Goal: Task Accomplishment & Management: Manage account settings

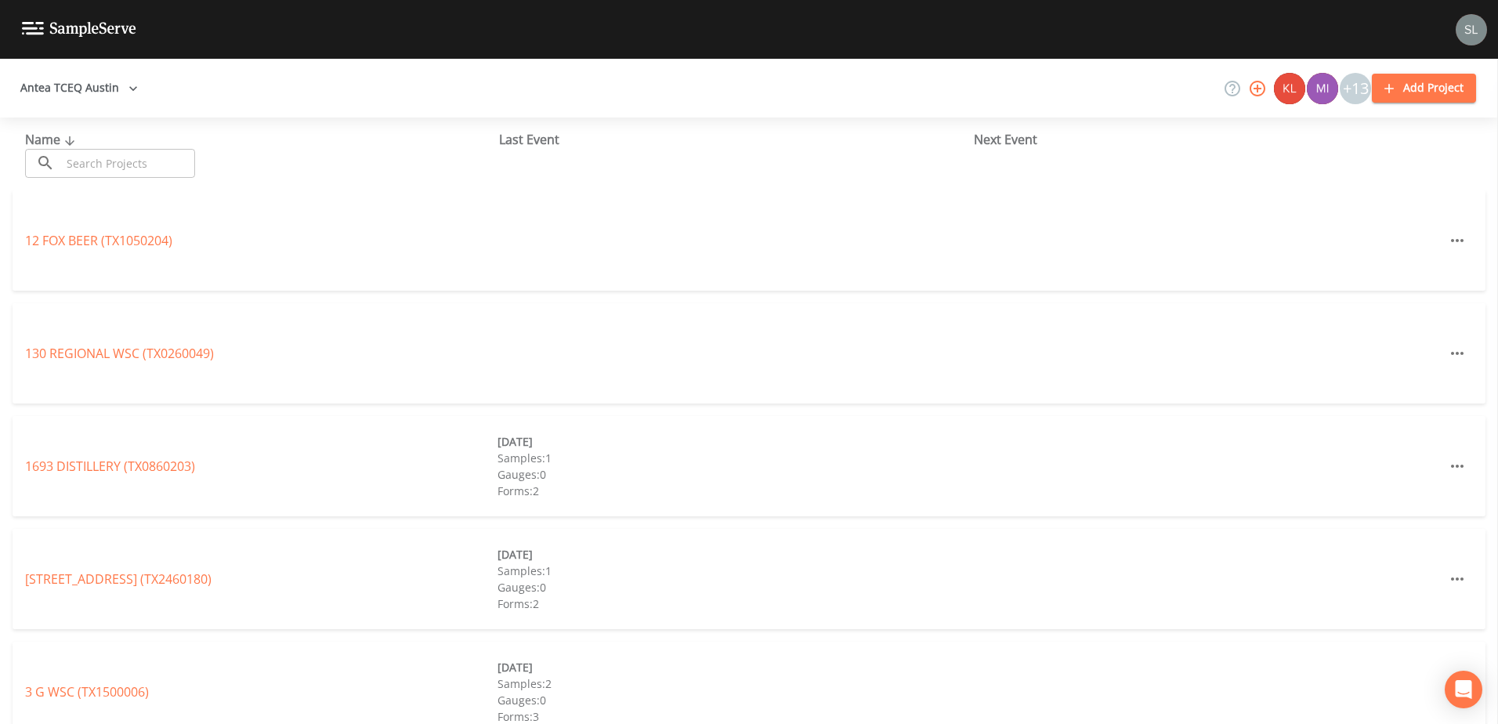
click at [174, 167] on input "text" at bounding box center [128, 163] width 134 height 29
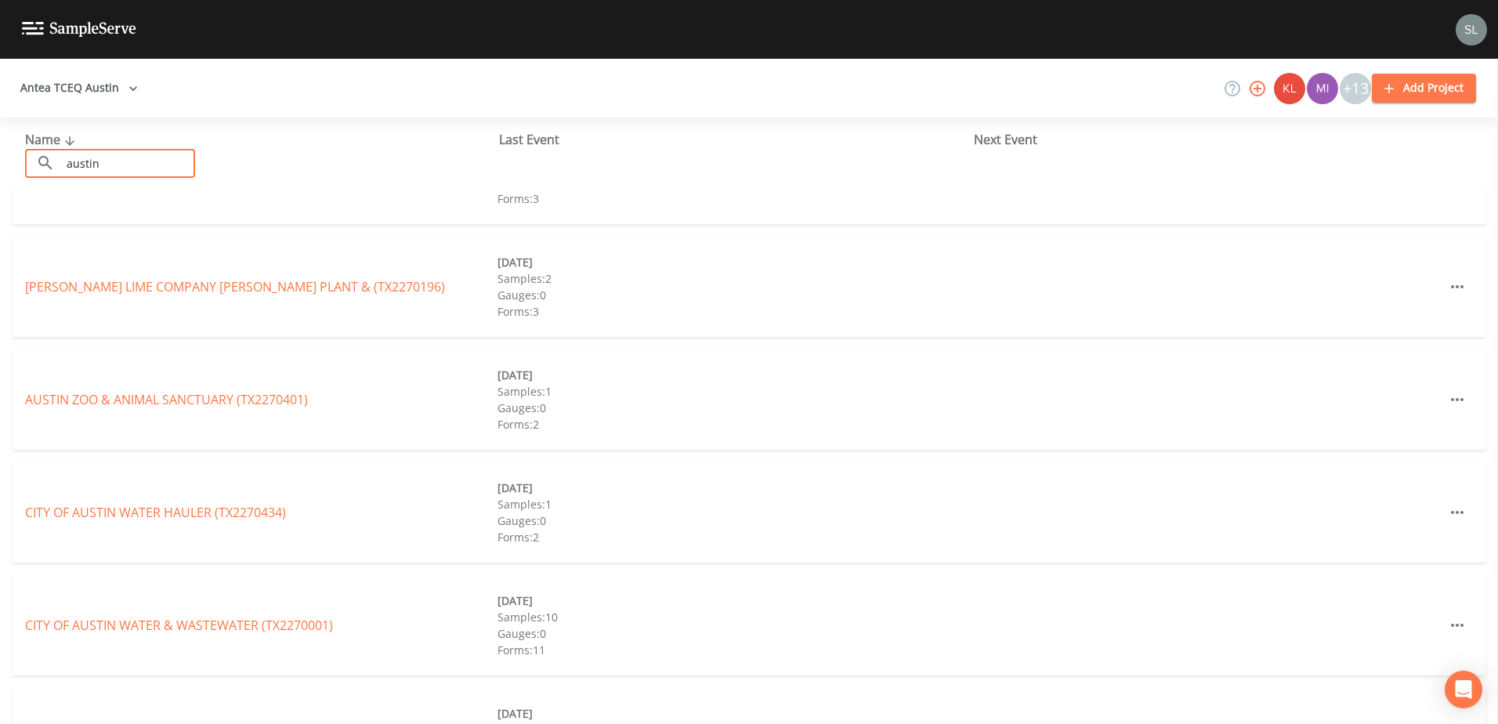
scroll to position [470, 0]
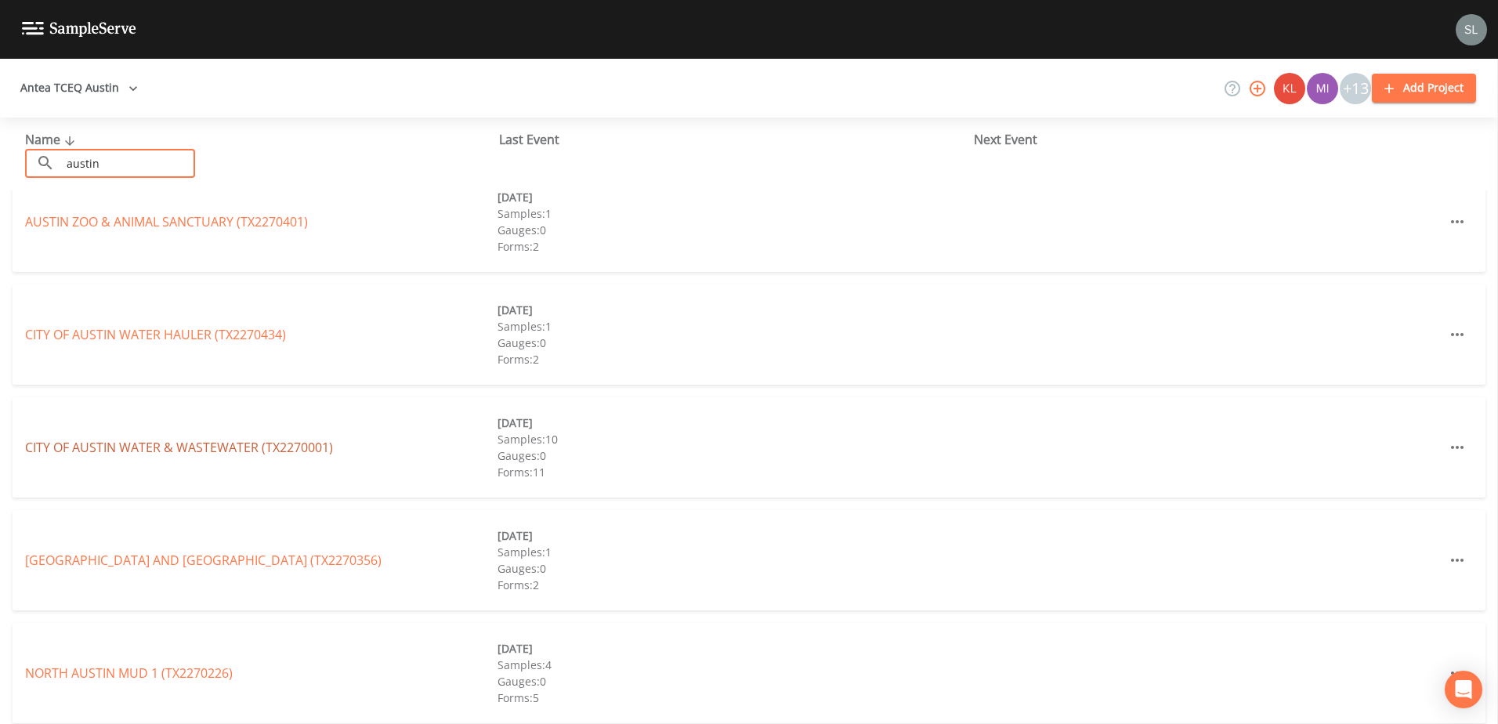
type input "austin"
click at [220, 445] on link "CITY OF AUSTIN WATER & WASTEWATER (TX2270001)" at bounding box center [179, 447] width 308 height 17
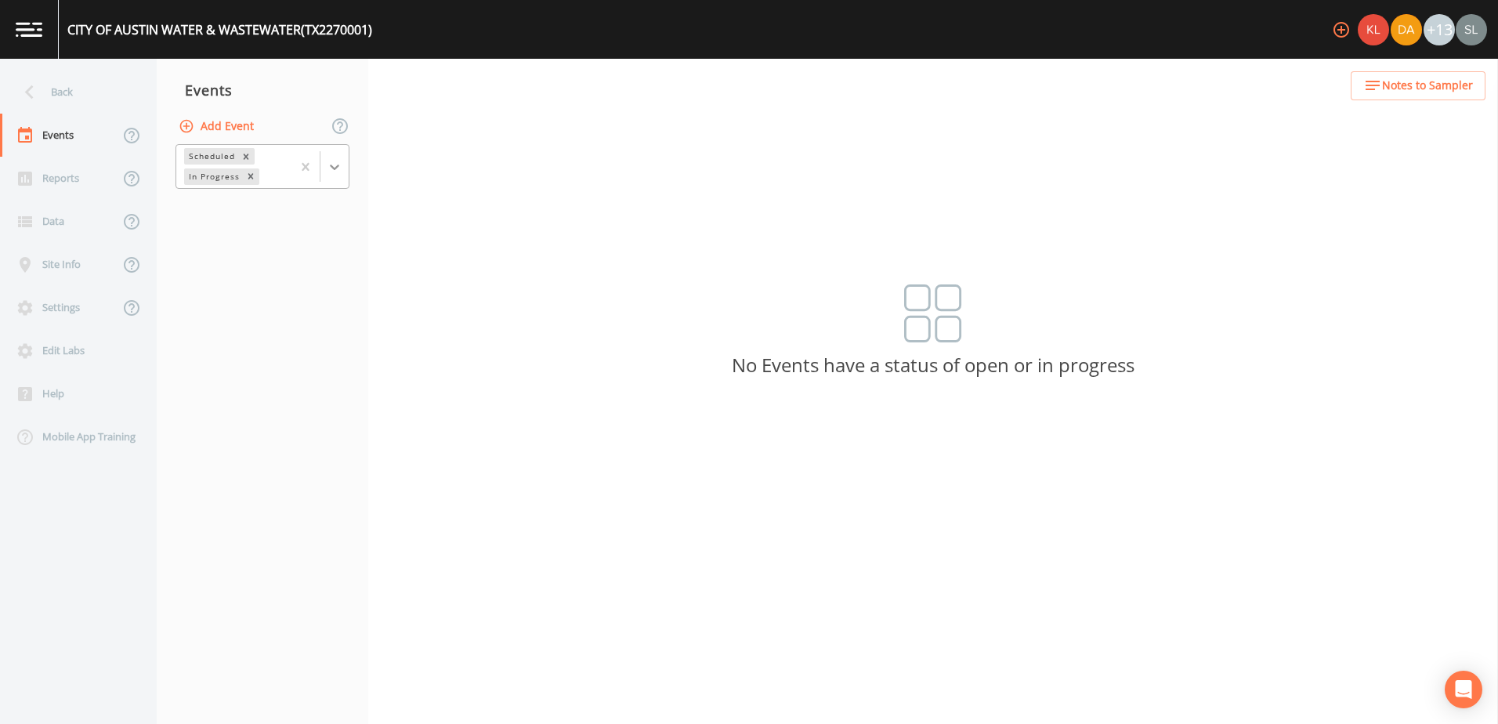
click at [335, 167] on icon at bounding box center [335, 167] width 16 height 16
click at [234, 385] on nav "Events Add Event Scheduled In Progress" at bounding box center [263, 391] width 212 height 665
click at [78, 273] on div "Site Info" at bounding box center [59, 264] width 119 height 43
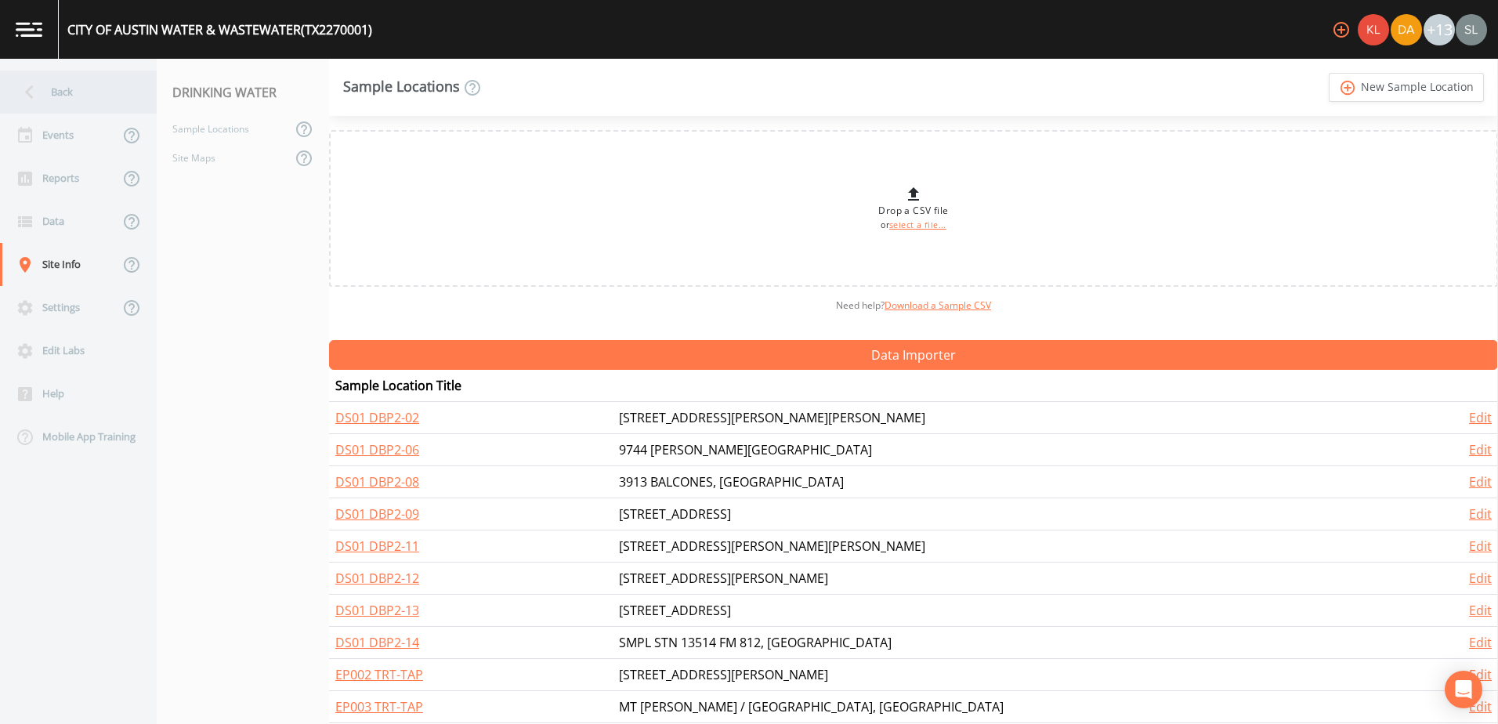
click at [64, 89] on div "Back" at bounding box center [70, 92] width 141 height 43
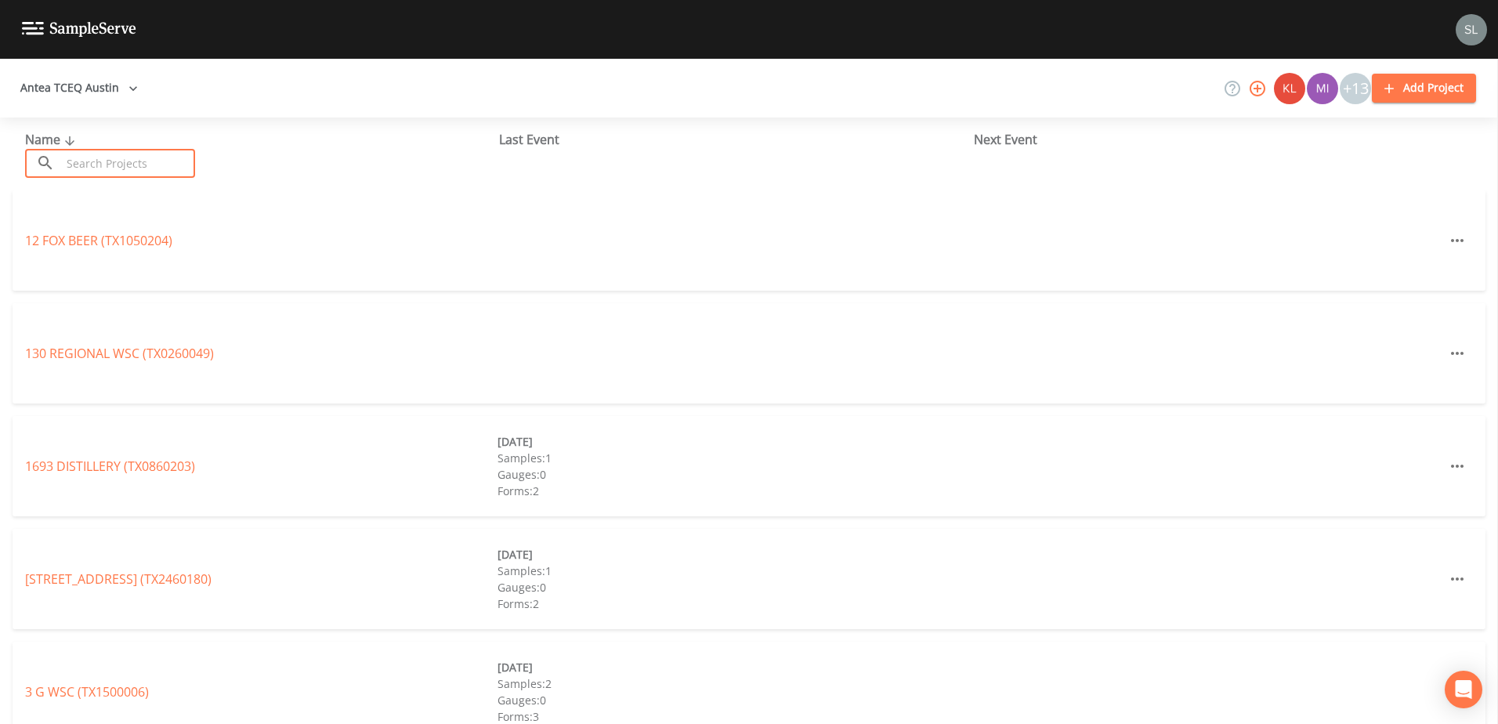
click at [162, 166] on input "text" at bounding box center [128, 163] width 134 height 29
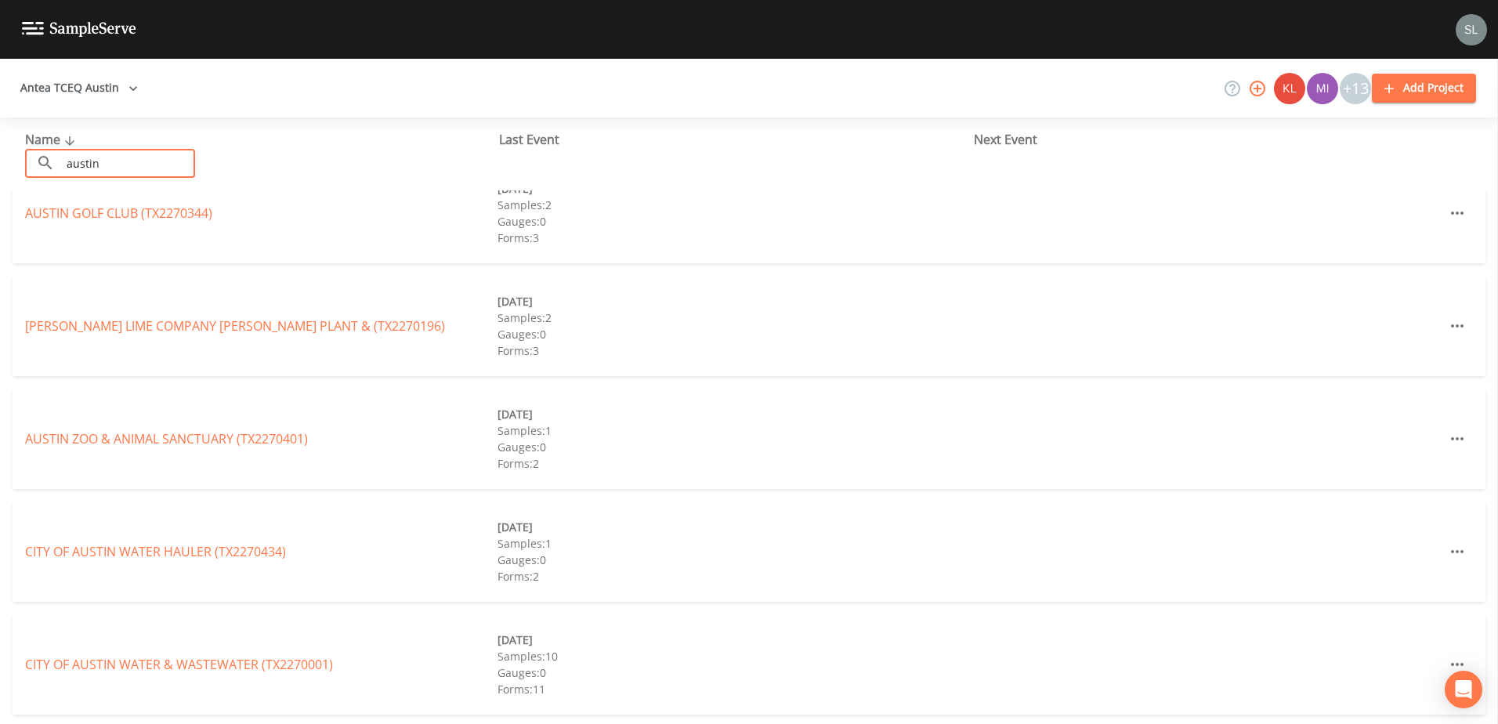
scroll to position [313, 0]
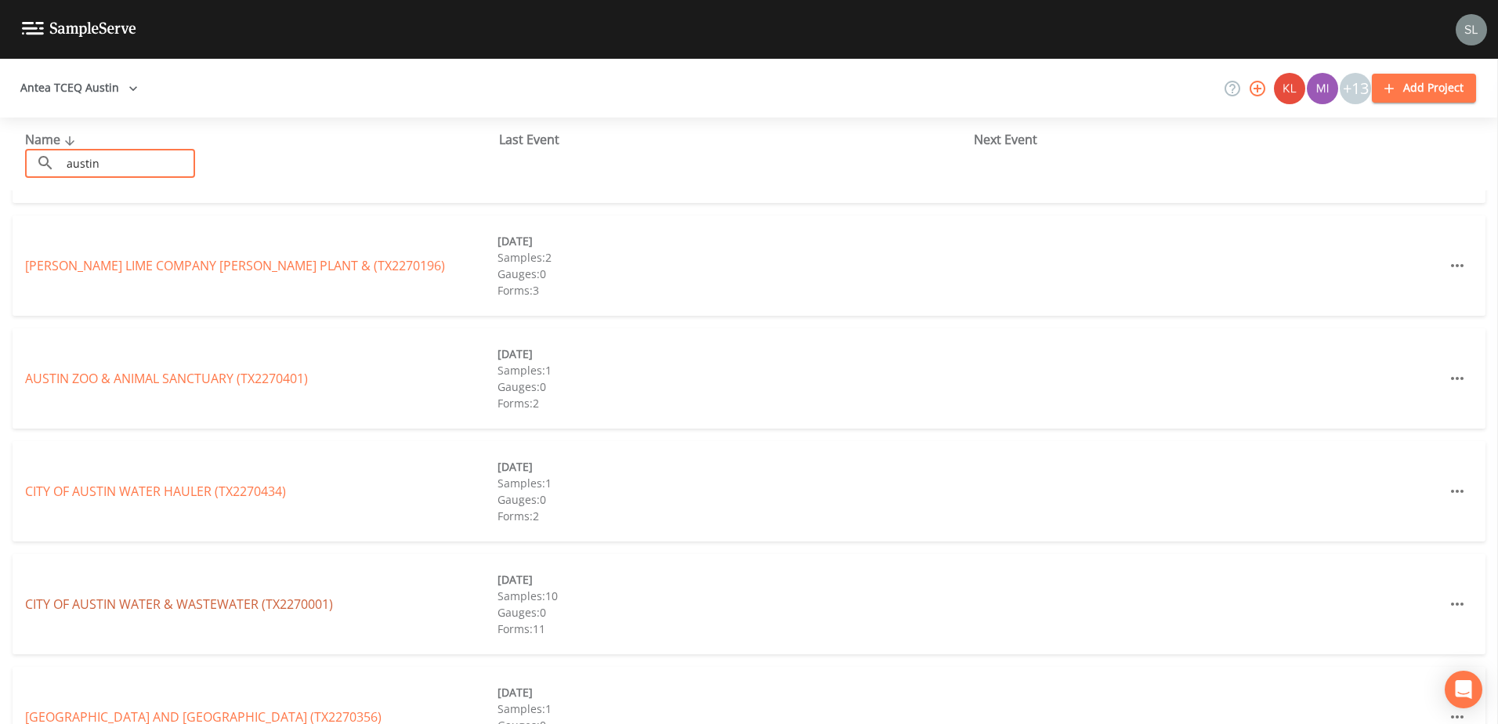
type input "austin"
click at [184, 603] on link "CITY OF AUSTIN WATER & WASTEWATER (TX2270001)" at bounding box center [179, 603] width 308 height 17
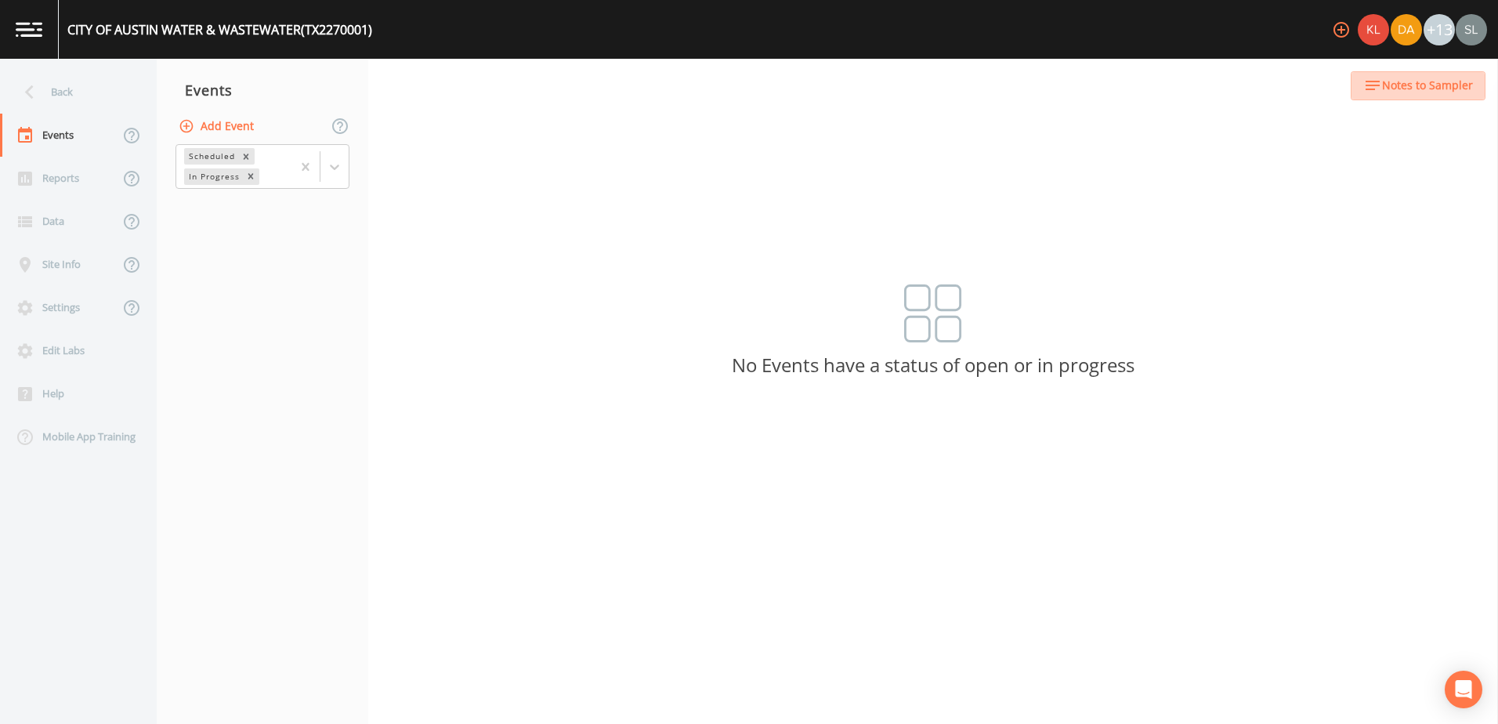
click at [1421, 96] on button "Notes to Sampler" at bounding box center [1418, 85] width 135 height 29
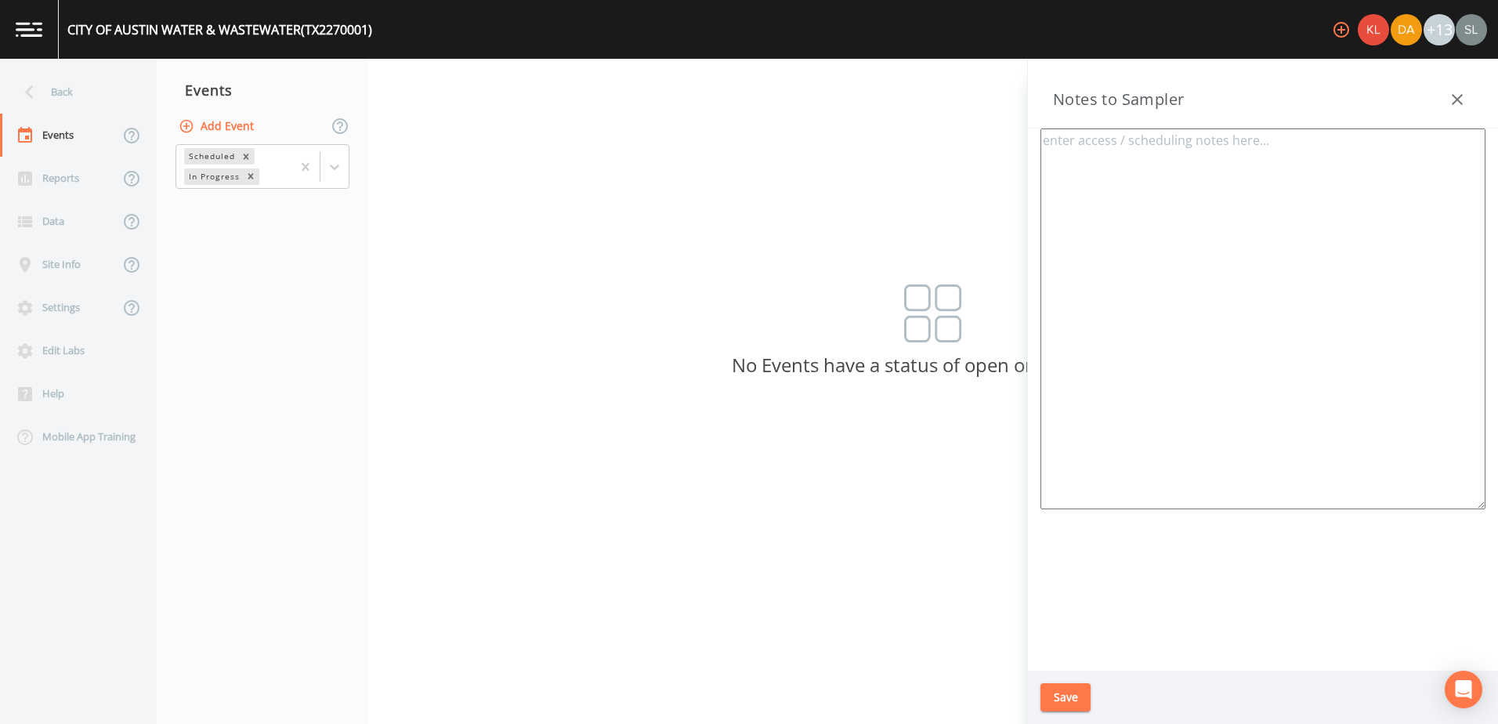
click at [1207, 191] on textarea at bounding box center [1262, 318] width 445 height 381
drag, startPoint x: 1440, startPoint y: 139, endPoint x: 982, endPoint y: 107, distance: 458.7
click at [982, 107] on div "Back Events Reports Data Site Info Settings Edit Labs Help Mobile App Training …" at bounding box center [749, 391] width 1498 height 665
type textarea "Make sure to wear gloves at every sample site. The operator insists on it."
click at [1064, 694] on button "Save" at bounding box center [1065, 697] width 50 height 29
